Goal: Information Seeking & Learning: Learn about a topic

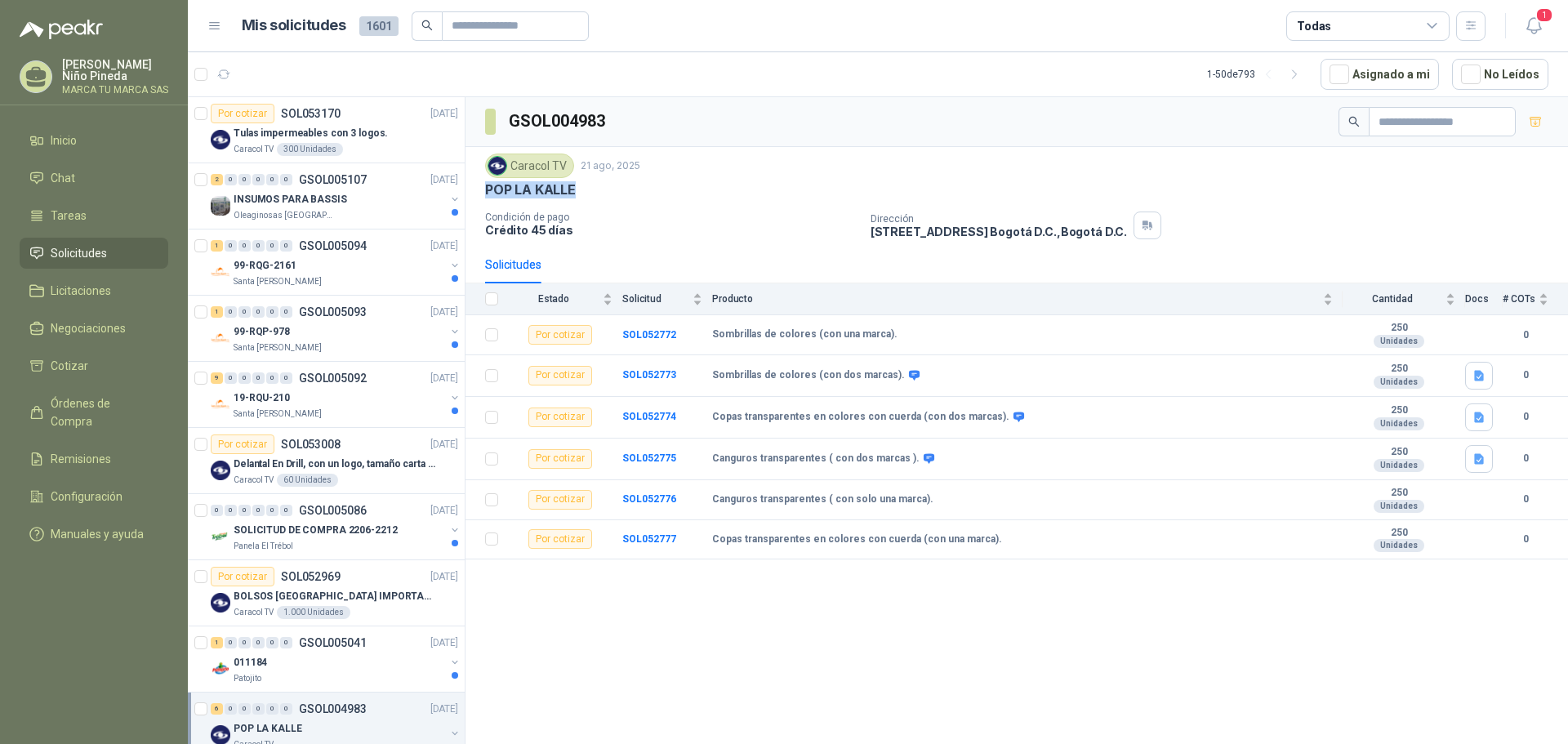
drag, startPoint x: 579, startPoint y: 192, endPoint x: 485, endPoint y: 190, distance: 94.0
click at [485, 190] on div "POP LA KALLE" at bounding box center [1016, 189] width 1063 height 17
copy p "POP LA KALLE"
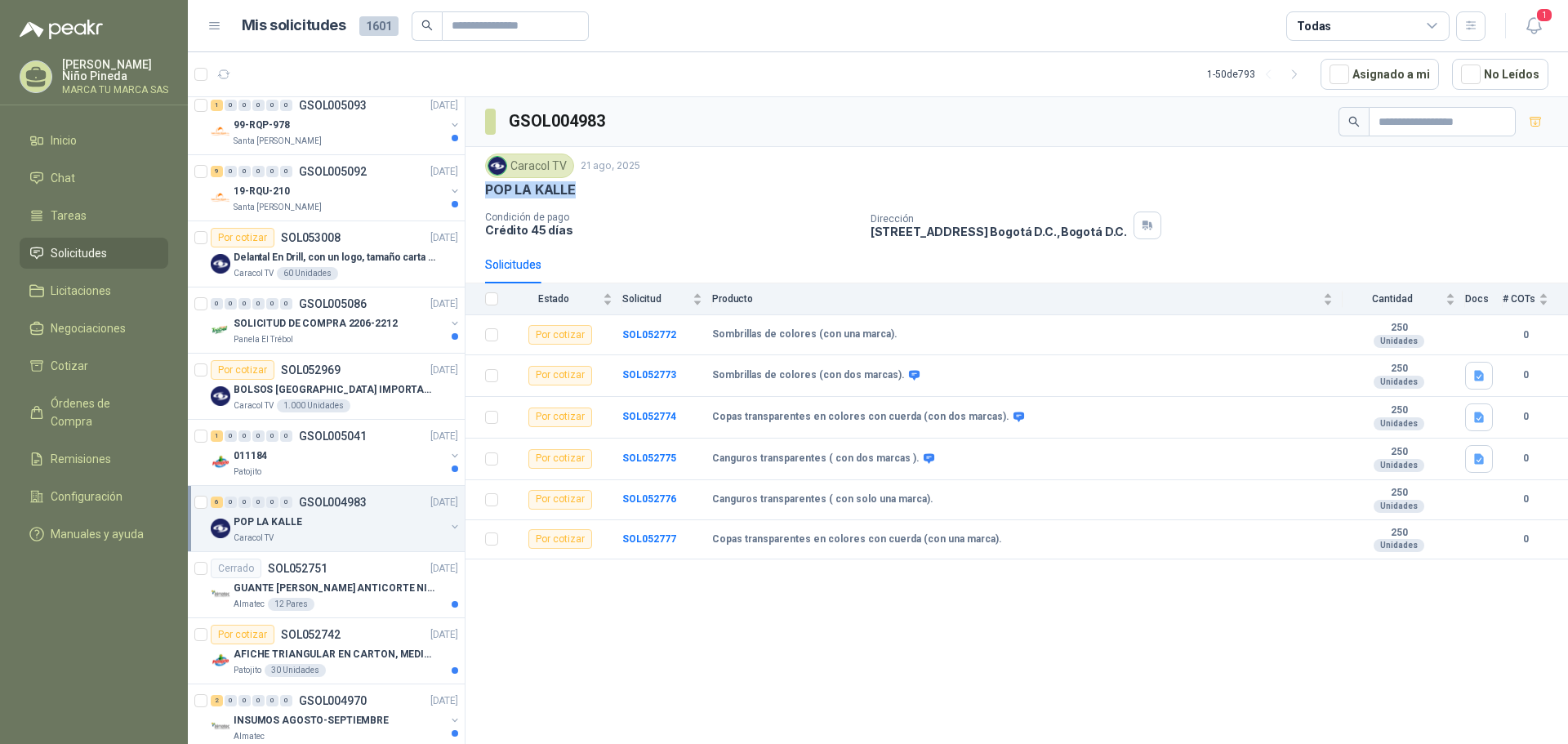
scroll to position [245, 0]
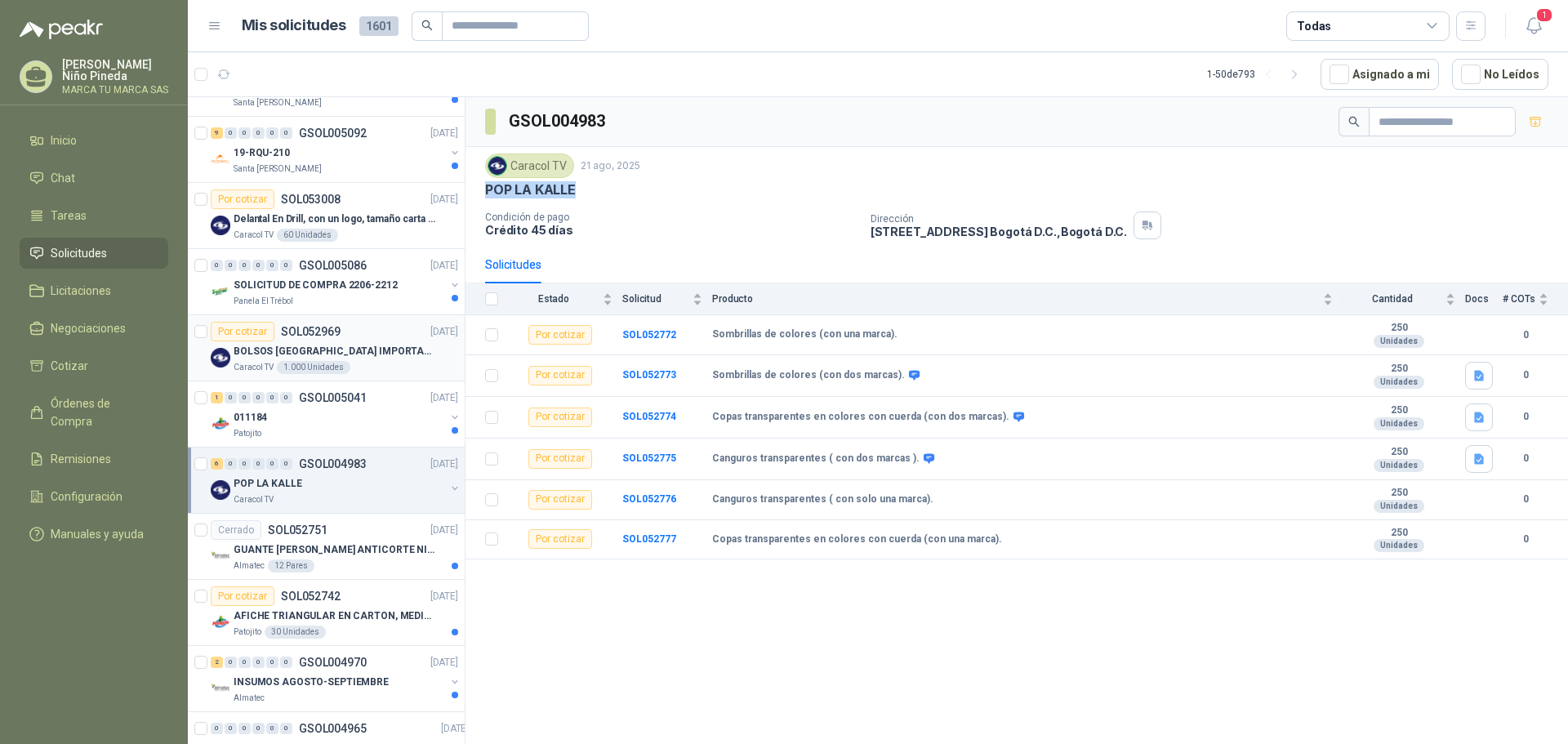
click at [372, 350] on p "BOLSOS [GEOGRAPHIC_DATA] IMPORTADO [GEOGRAPHIC_DATA]-397-1" at bounding box center [335, 351] width 203 height 15
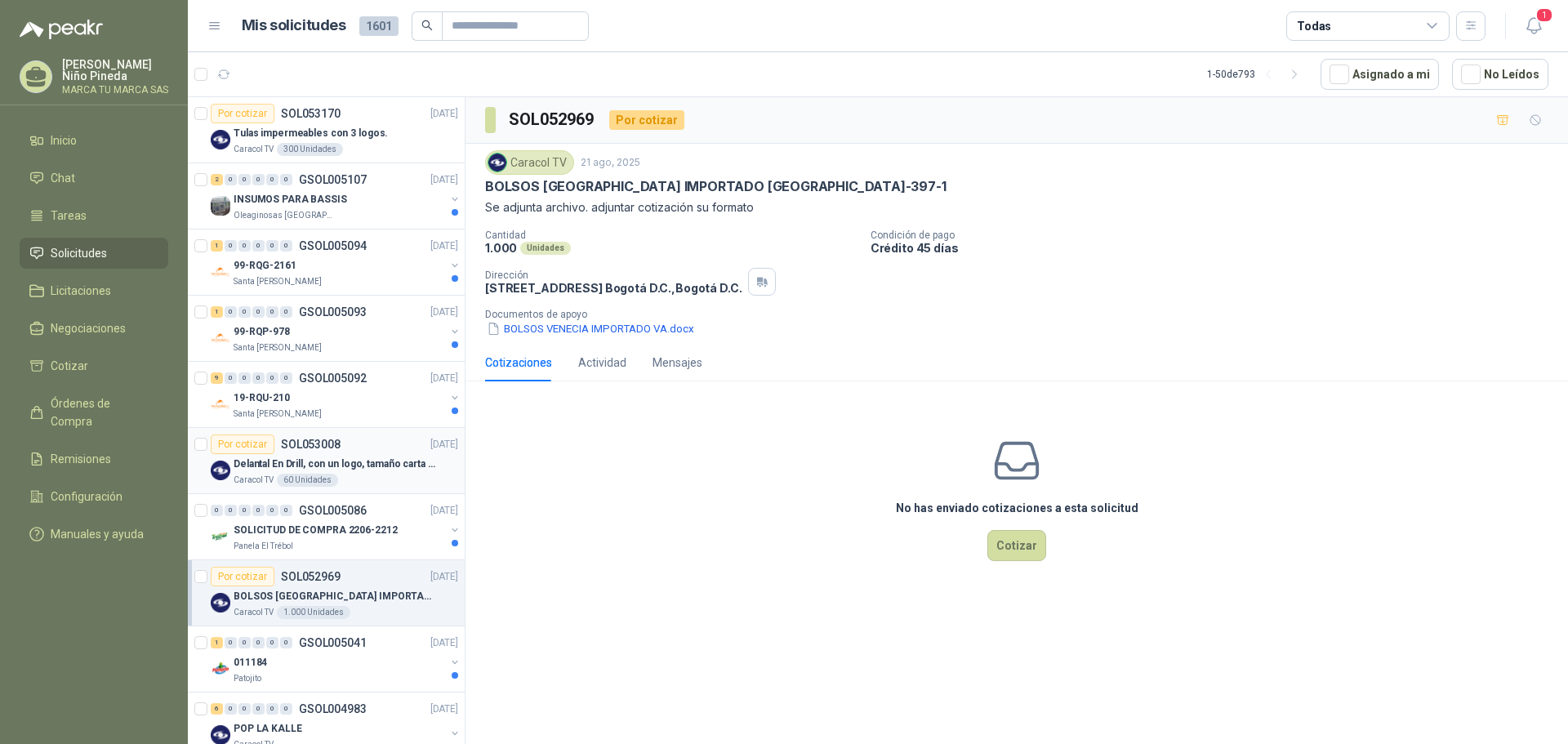
click at [361, 452] on div "Por cotizar SOL053008 [DATE]" at bounding box center [334, 444] width 248 height 20
click at [403, 462] on p "Delantal En Drill, con un logo, tamaño carta 1 tinta (Se envia enlacen, como re…" at bounding box center [335, 463] width 203 height 15
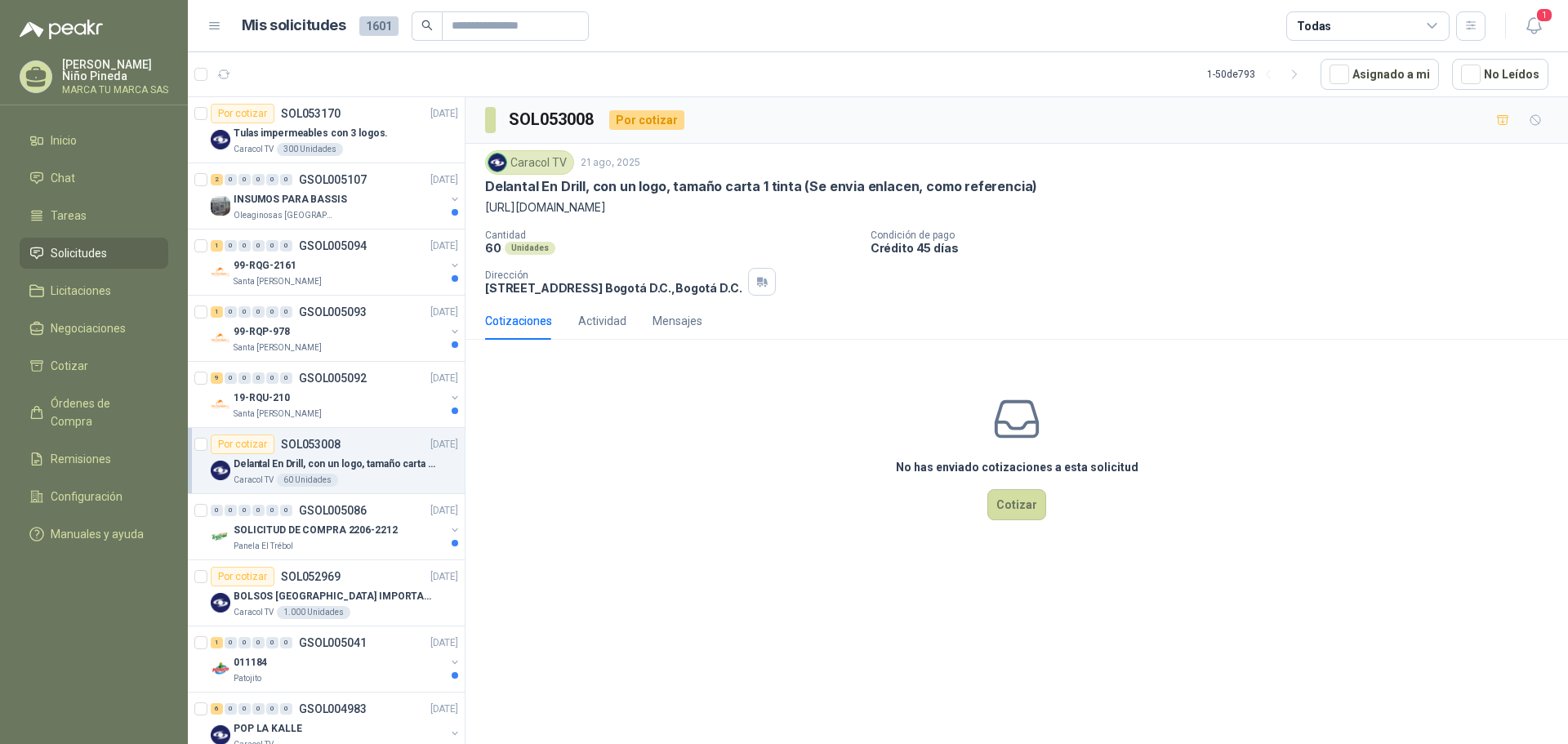
drag, startPoint x: 929, startPoint y: 210, endPoint x: 481, endPoint y: 210, distance: 448.0
click at [481, 210] on div "Caracol TV [DATE] Delantal En Drill, con un logo, tamaño carta 1 tinta (Se envi…" at bounding box center [1016, 223] width 1103 height 159
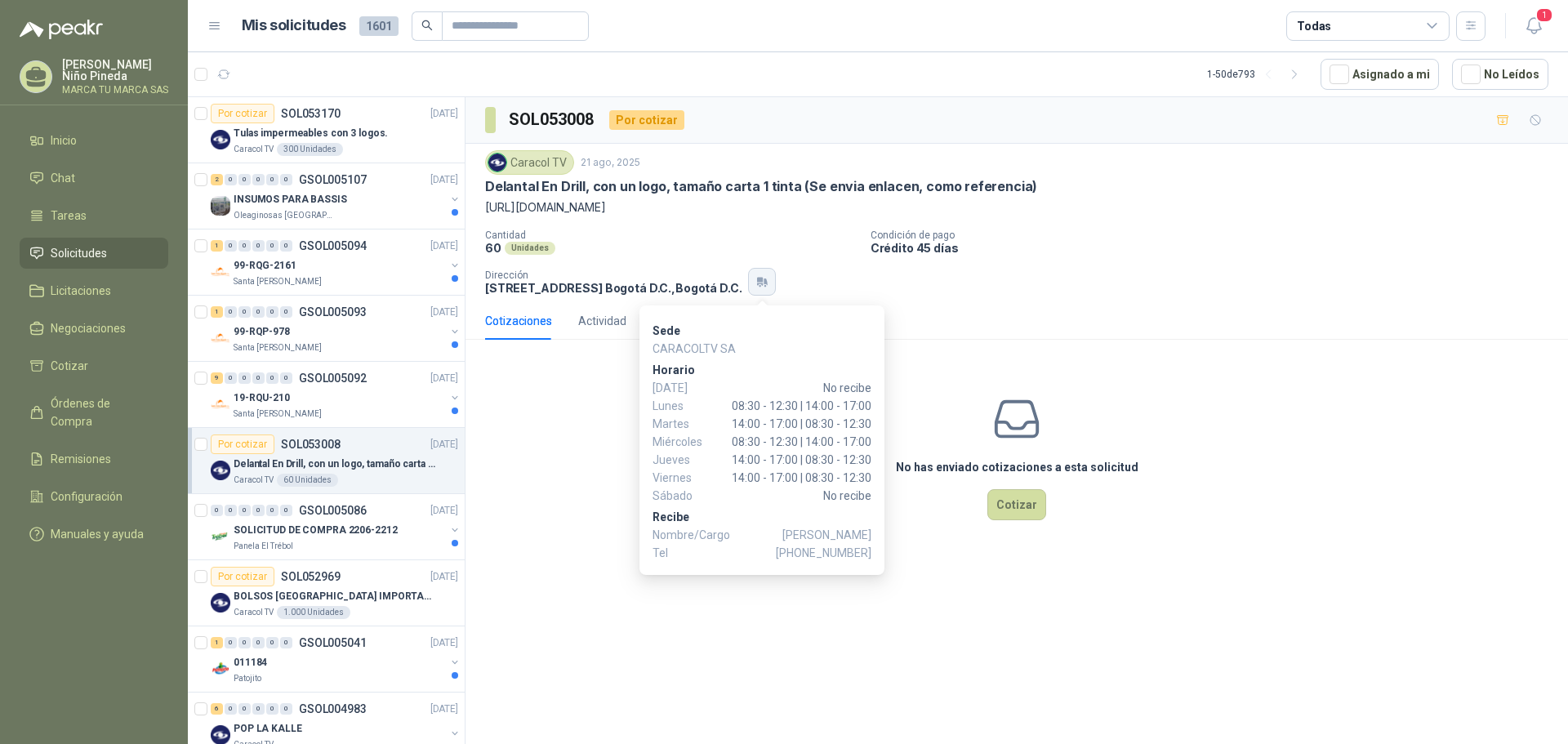
copy p "[URL][DOMAIN_NAME]"
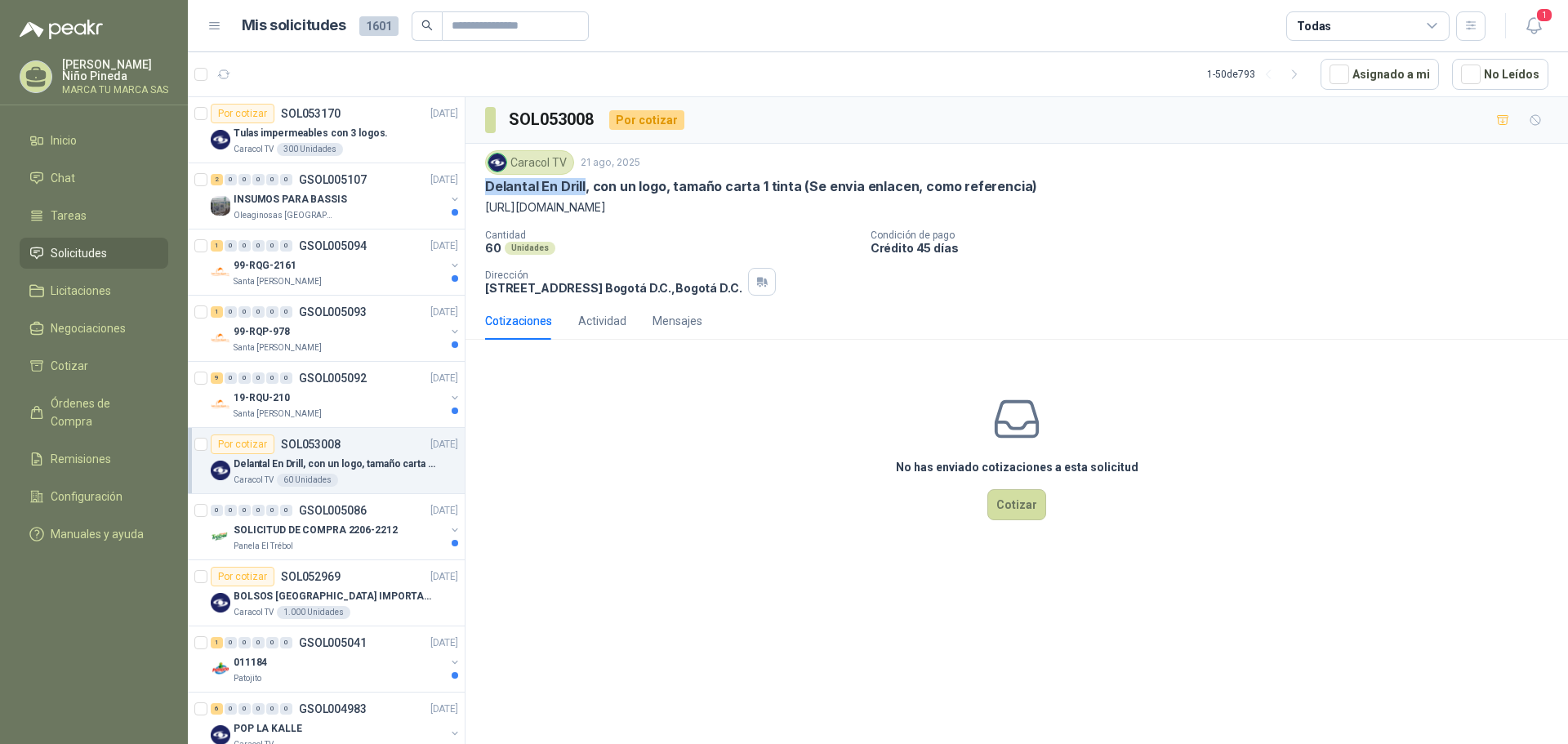
drag, startPoint x: 488, startPoint y: 188, endPoint x: 581, endPoint y: 188, distance: 93.0
click at [581, 188] on p "Delantal En Drill, con un logo, tamaño carta 1 tinta (Se envia enlacen, como re…" at bounding box center [760, 186] width 552 height 17
copy p "Delantal En Drill"
click at [374, 131] on p "Tulas impermeables con 3 logos." at bounding box center [310, 133] width 154 height 15
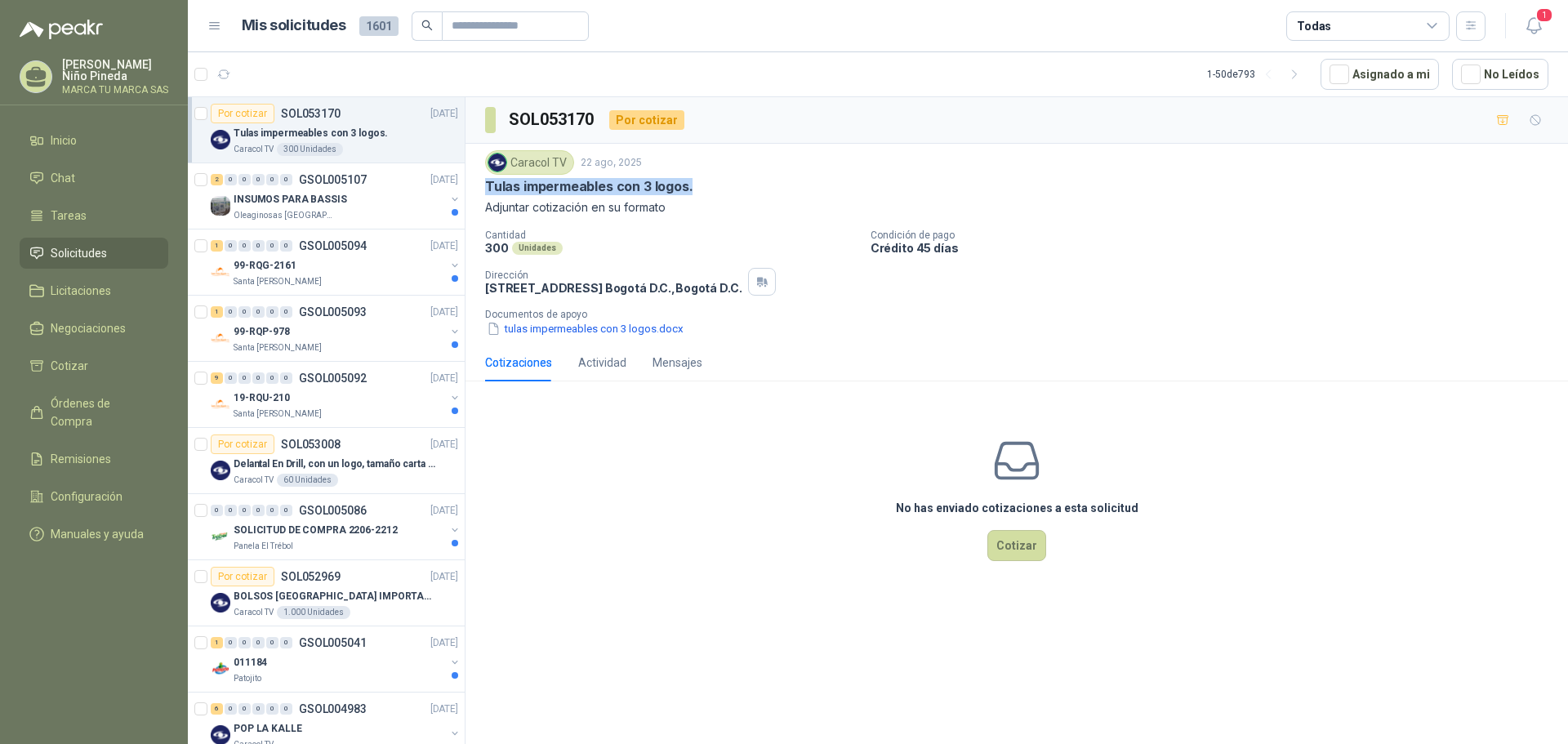
drag, startPoint x: 486, startPoint y: 183, endPoint x: 695, endPoint y: 190, distance: 209.1
click at [695, 190] on div "Tulas impermeables con 3 logos." at bounding box center [1016, 186] width 1063 height 17
copy p "Tulas impermeables con 3 logos."
